Goal: Transaction & Acquisition: Purchase product/service

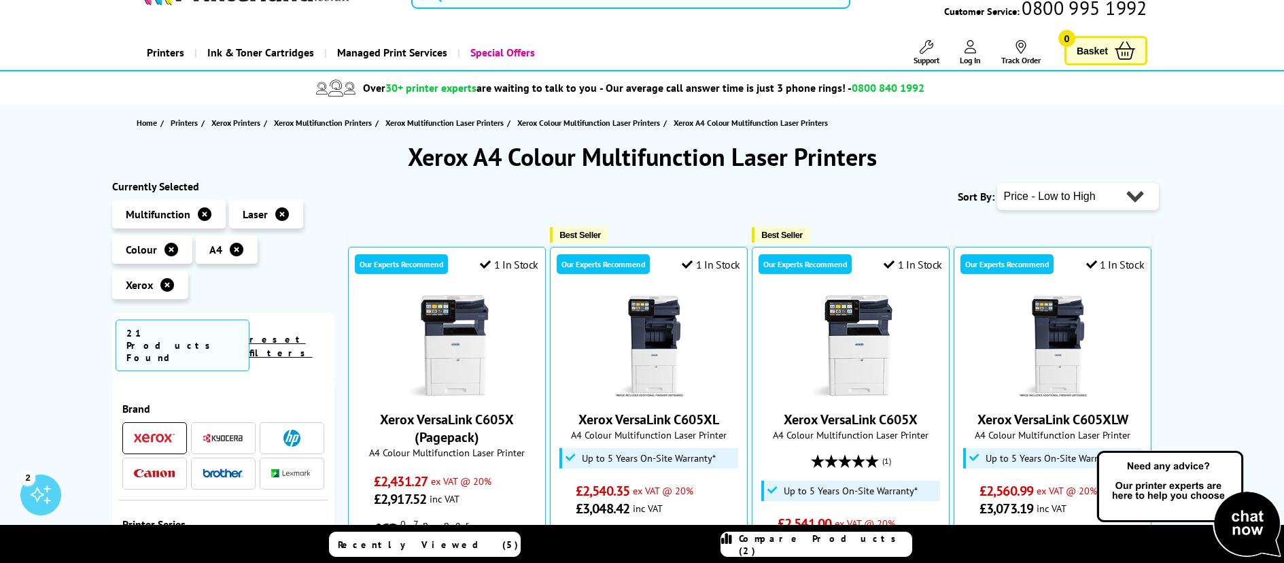
scroll to position [68, 0]
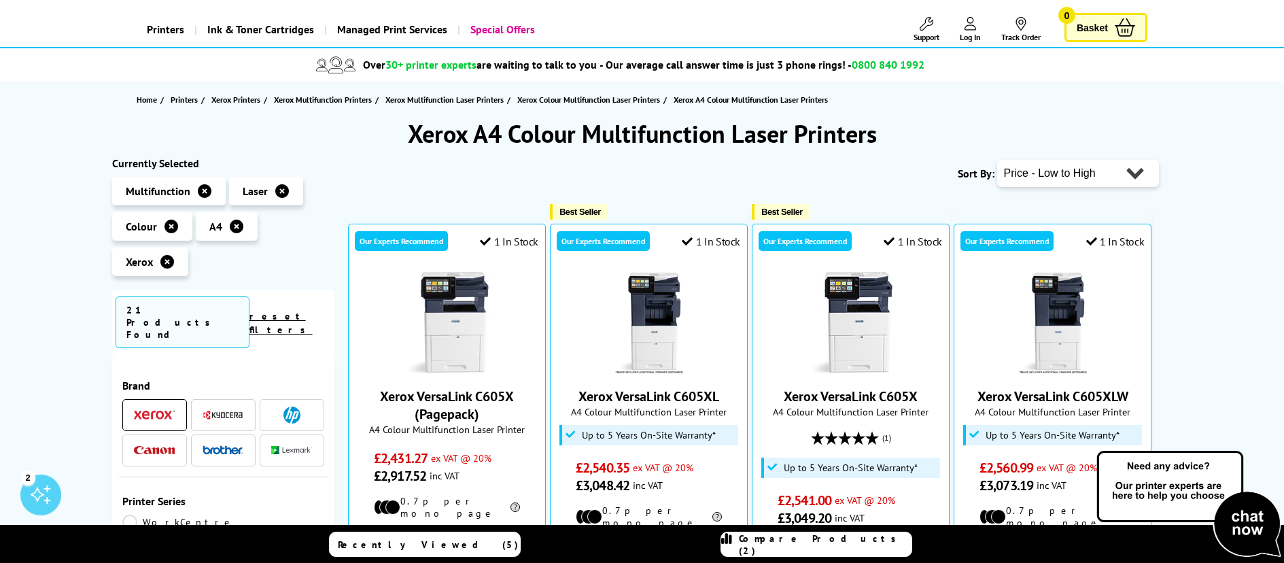
click at [1034, 181] on select "Popularity Rating Price - Low to High Price - High to Low Running Costs - Low t…" at bounding box center [1078, 173] width 162 height 27
click at [997, 160] on select "Popularity Rating Price - Low to High Price - High to Low Running Costs - Low t…" at bounding box center [1078, 173] width 162 height 27
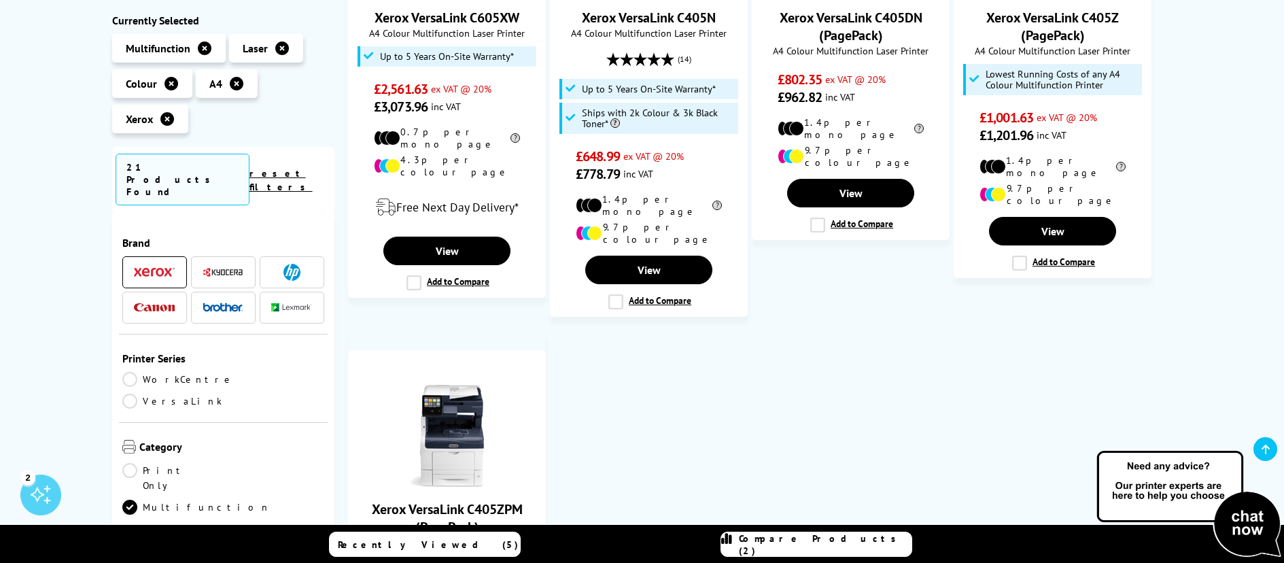
scroll to position [1292, 0]
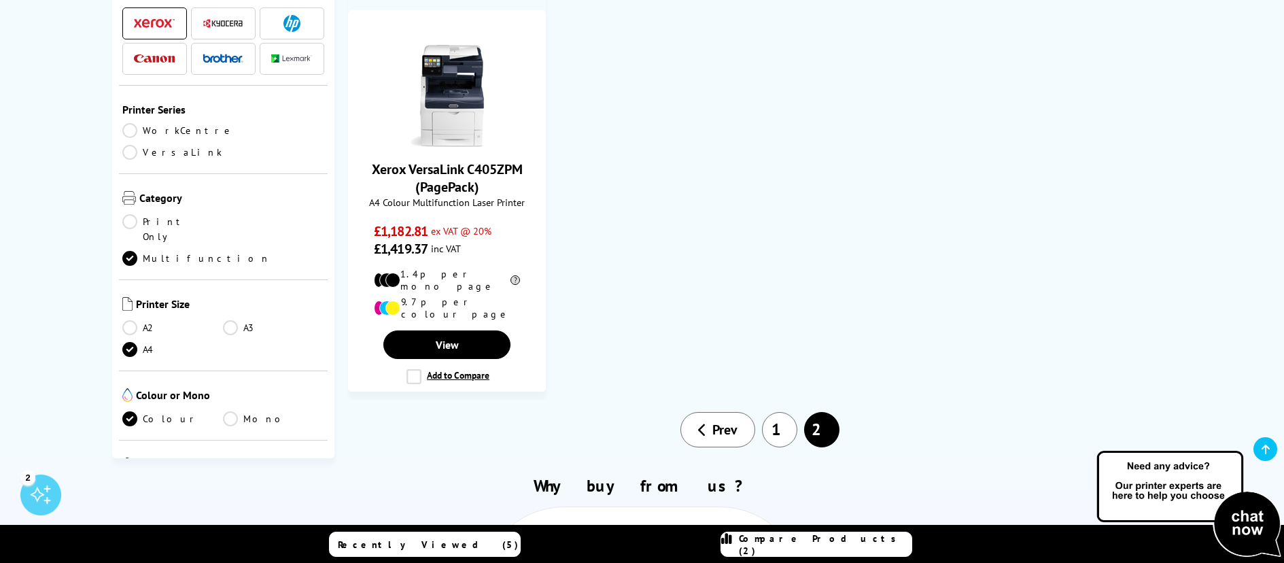
click at [782, 412] on link "1" at bounding box center [779, 429] width 35 height 35
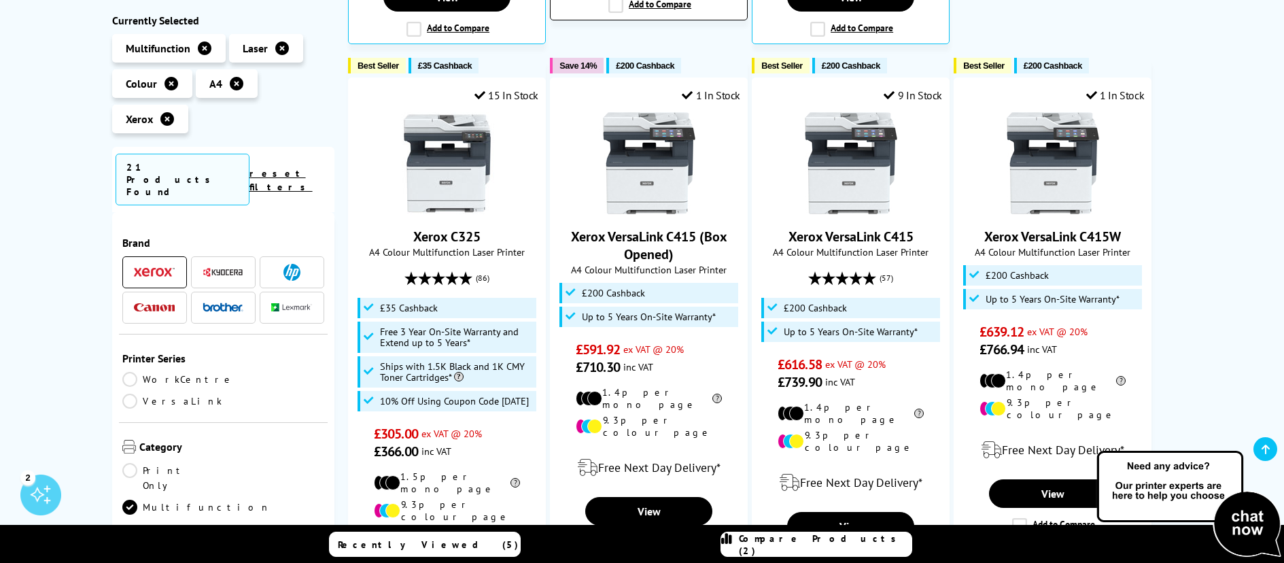
scroll to position [884, 0]
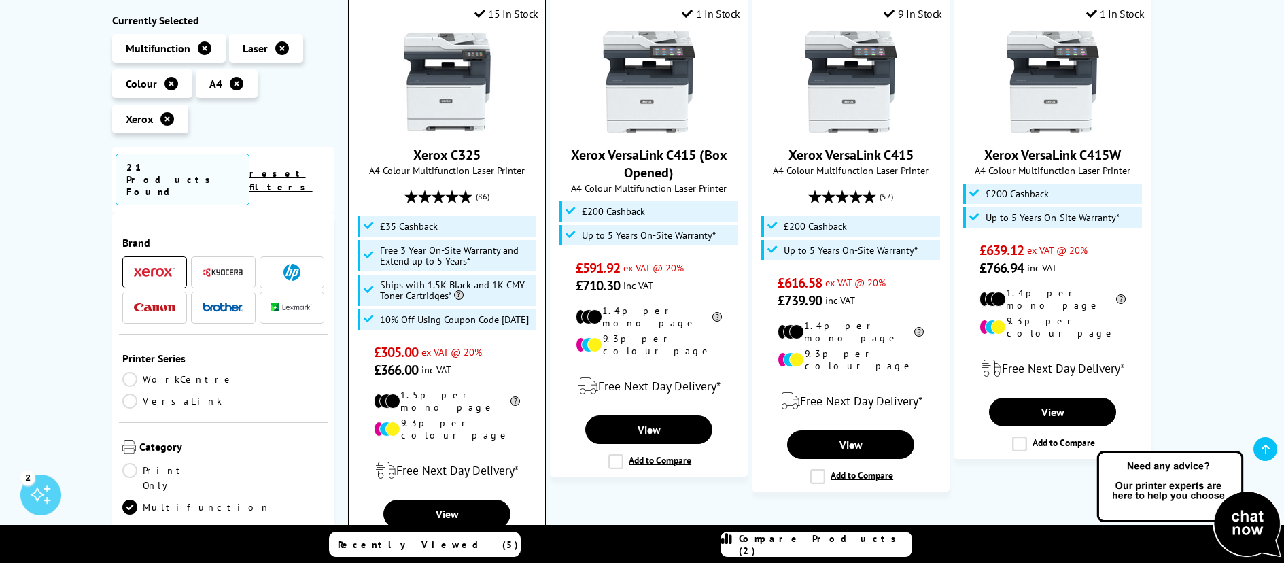
click at [432, 108] on img at bounding box center [447, 82] width 102 height 102
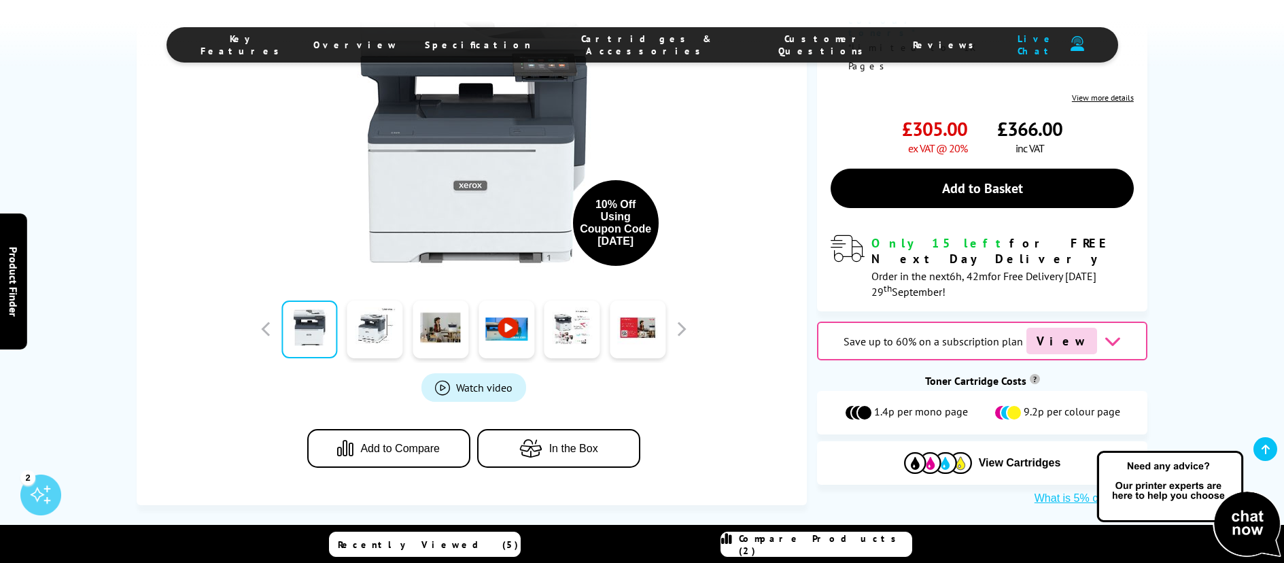
scroll to position [680, 0]
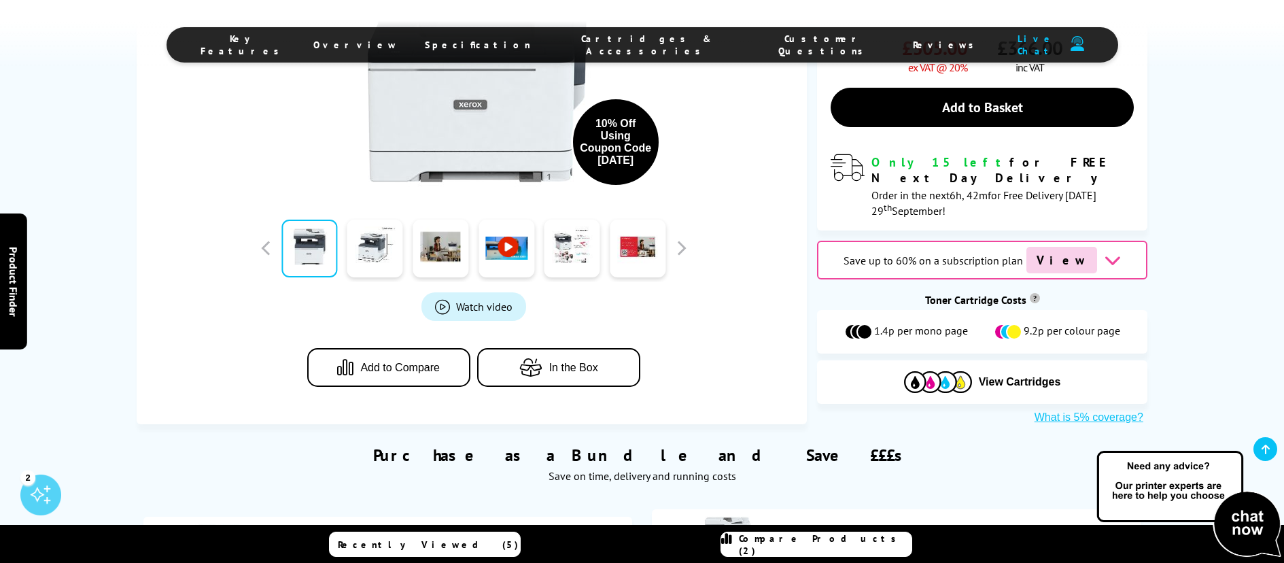
click at [649, 50] on span "Cartridges & Accessories" at bounding box center [647, 45] width 178 height 24
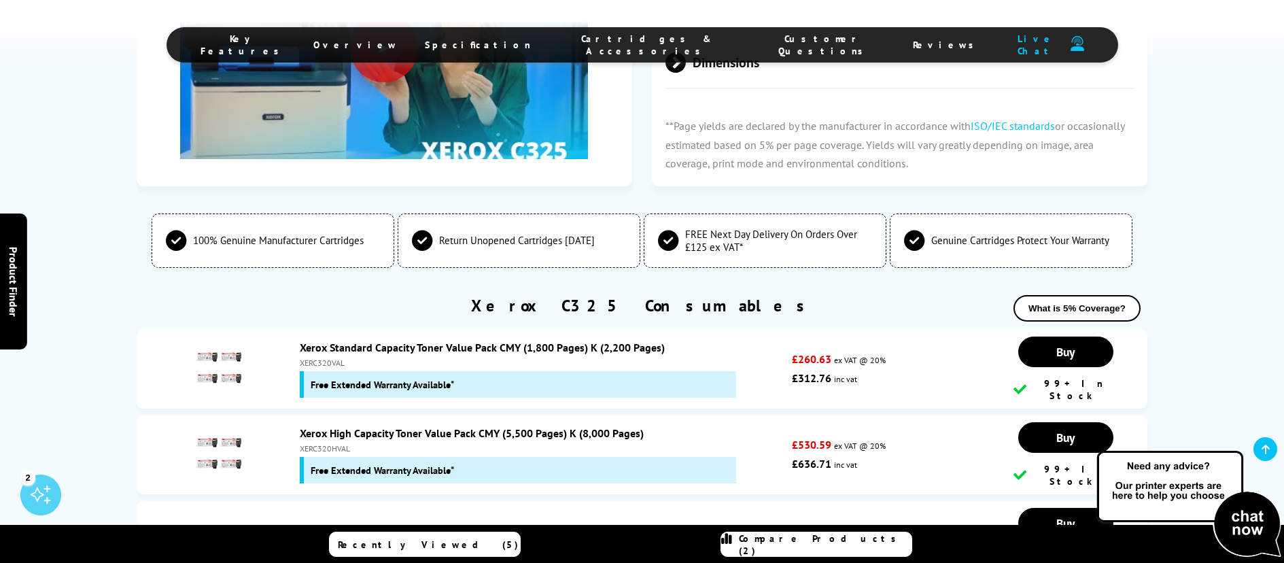
scroll to position [4629, 0]
